Goal: Find specific fact: Find contact information

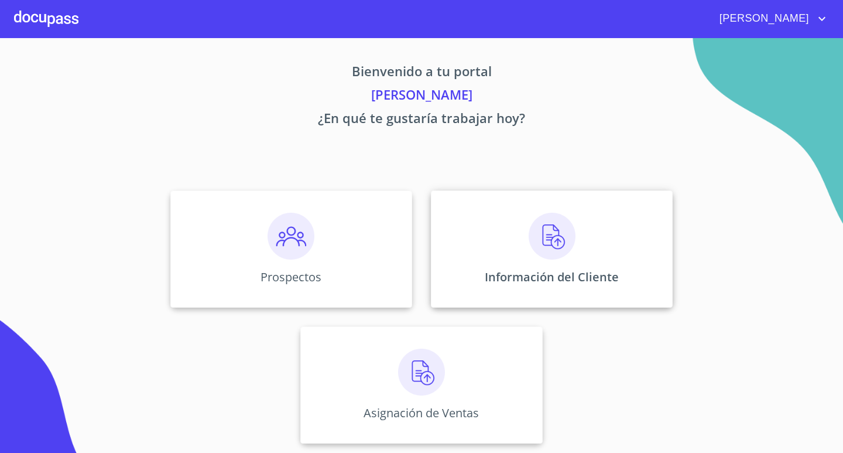
click at [552, 251] on img at bounding box center [552, 236] width 47 height 47
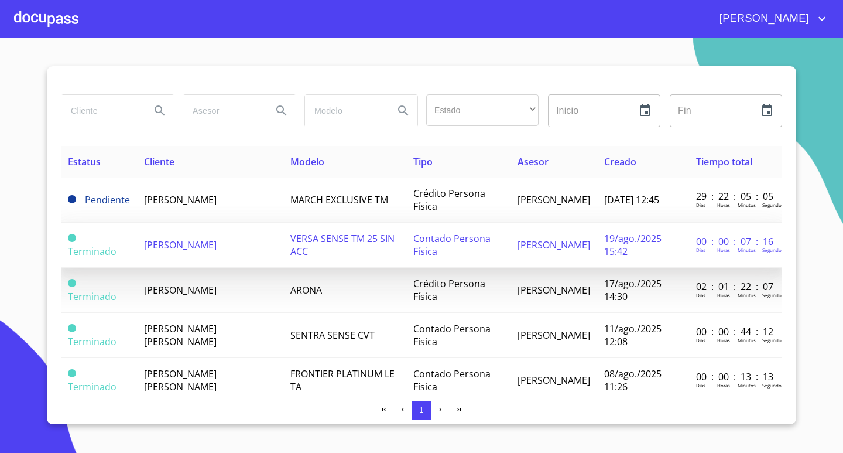
click at [121, 249] on td "Terminado" at bounding box center [99, 245] width 76 height 45
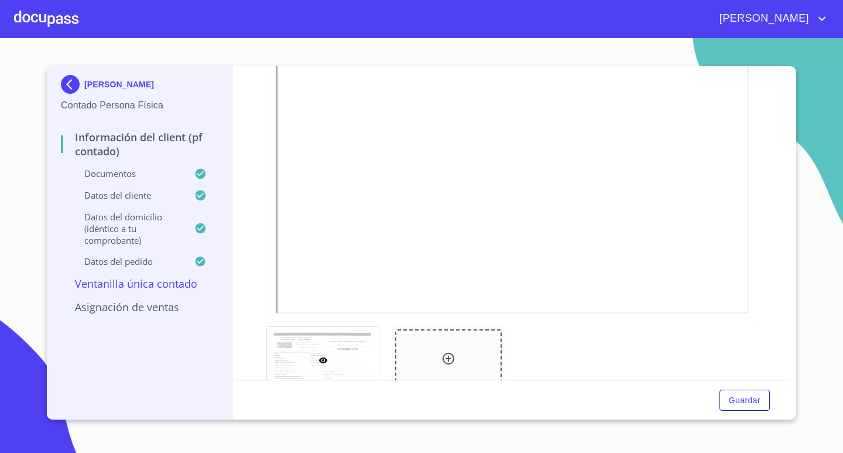
scroll to position [1757, 0]
click at [65, 80] on img at bounding box center [72, 84] width 23 height 19
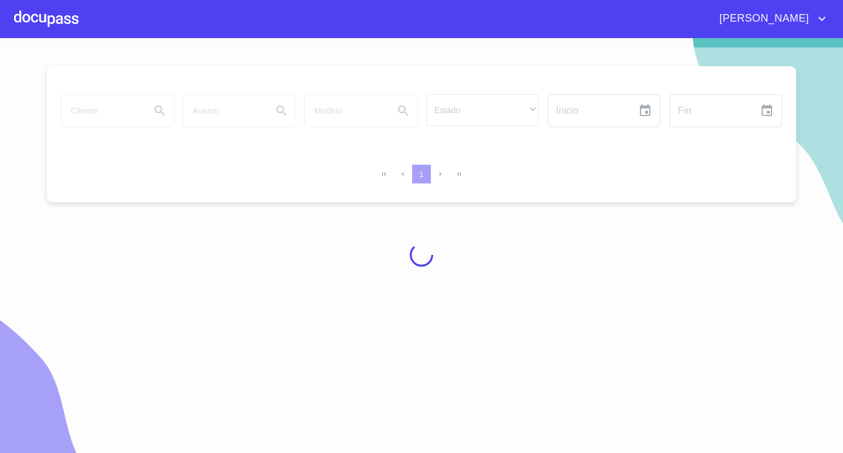
click at [26, 13] on div at bounding box center [46, 18] width 64 height 37
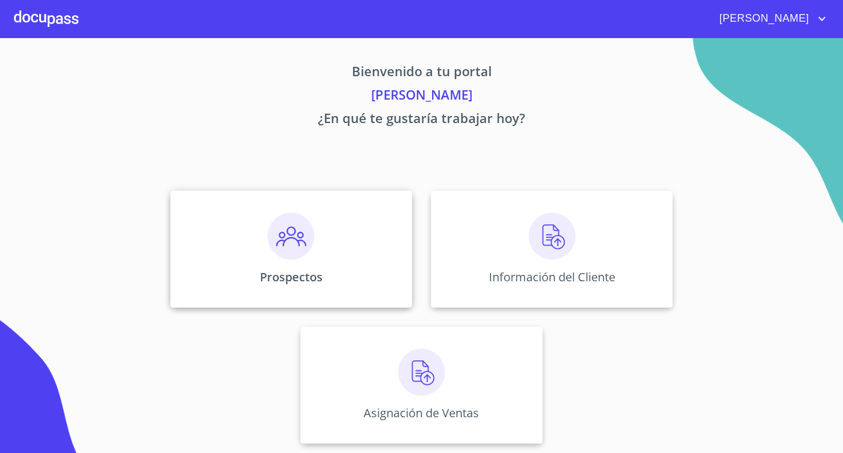
click at [273, 229] on img at bounding box center [291, 236] width 47 height 47
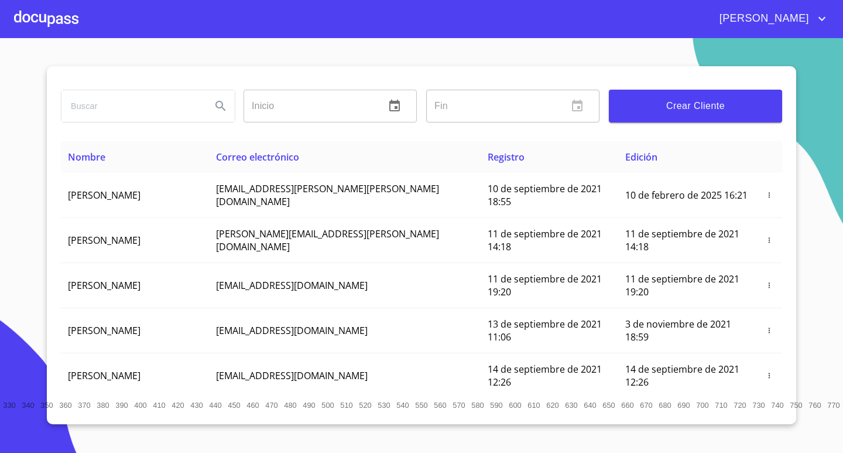
click at [112, 113] on input "search" at bounding box center [131, 106] width 141 height 32
click at [224, 108] on icon "Search" at bounding box center [220, 106] width 10 height 10
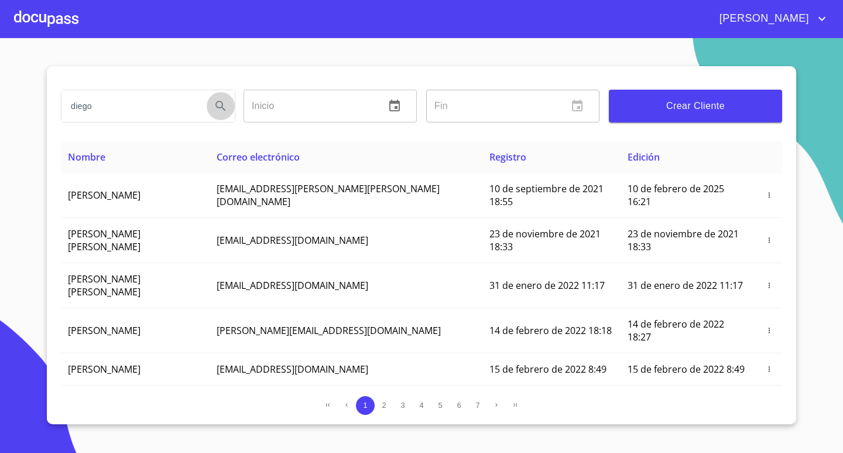
click at [221, 102] on icon "Search" at bounding box center [220, 106] width 10 height 10
click at [113, 112] on input "diego" at bounding box center [131, 106] width 141 height 32
type input "[PERSON_NAME]"
click at [218, 108] on icon "Search" at bounding box center [220, 106] width 10 height 10
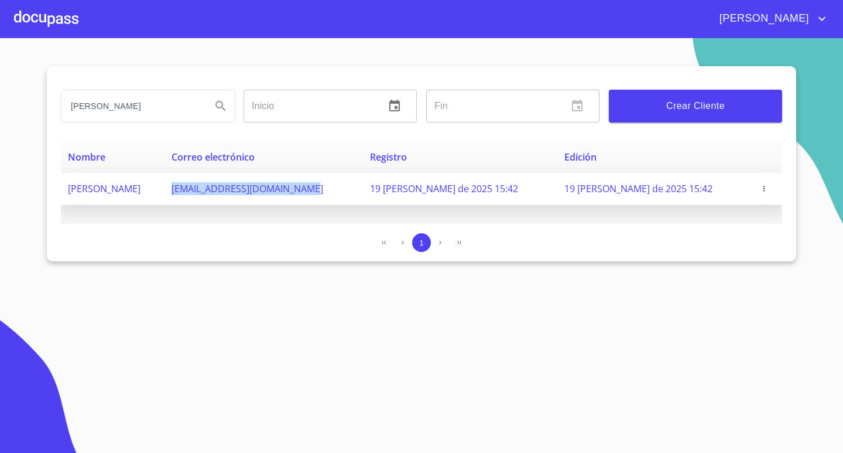
drag, startPoint x: 385, startPoint y: 182, endPoint x: 249, endPoint y: 191, distance: 136.1
click at [249, 191] on span "[EMAIL_ADDRESS][DOMAIN_NAME]" at bounding box center [248, 188] width 152 height 13
copy span "[EMAIL_ADDRESS][DOMAIN_NAME]"
